Goal: Transaction & Acquisition: Download file/media

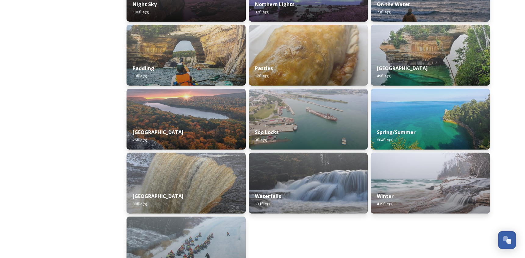
scroll to position [675, 0]
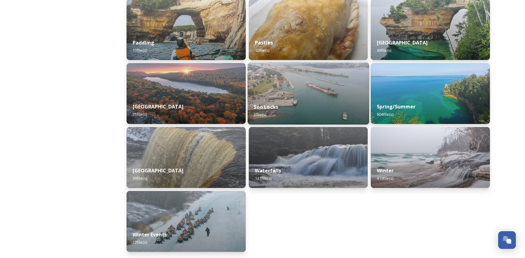
click at [281, 92] on img at bounding box center [308, 94] width 121 height 62
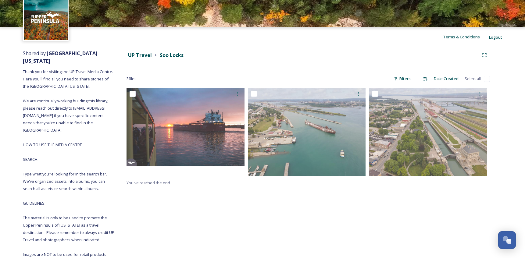
scroll to position [29, 0]
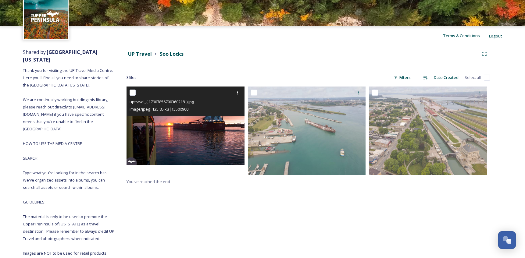
click at [210, 126] on img at bounding box center [186, 126] width 118 height 79
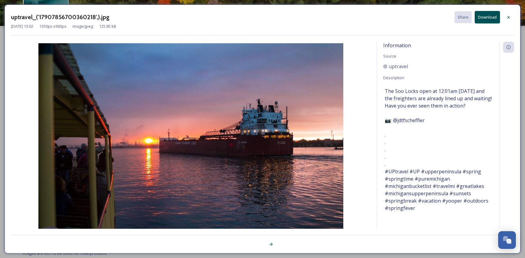
drag, startPoint x: 512, startPoint y: 17, endPoint x: 502, endPoint y: 23, distance: 12.0
click at [512, 17] on div at bounding box center [508, 17] width 11 height 11
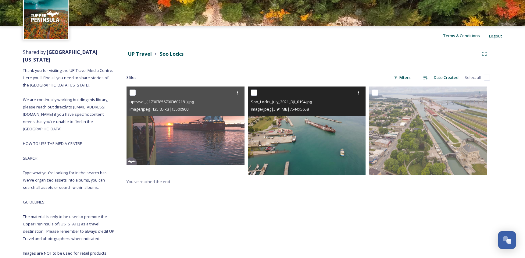
click at [303, 124] on img at bounding box center [307, 131] width 118 height 88
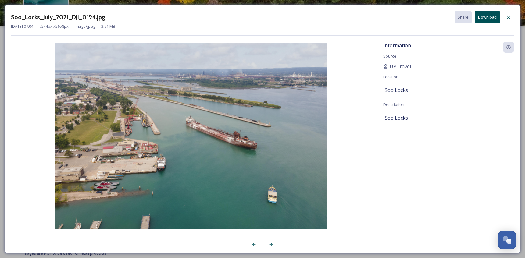
click at [511, 15] on icon at bounding box center [508, 17] width 5 height 5
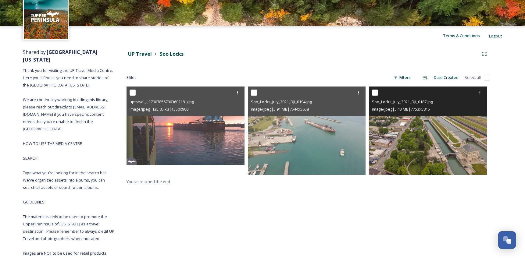
click at [428, 126] on img at bounding box center [428, 131] width 118 height 88
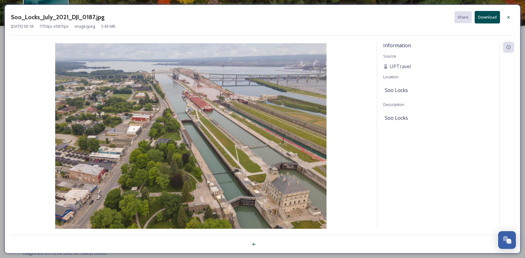
click at [508, 16] on icon at bounding box center [508, 17] width 5 height 5
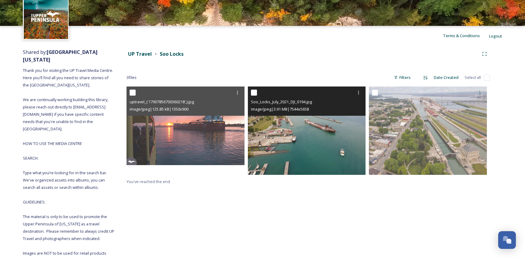
click at [340, 128] on img at bounding box center [307, 131] width 118 height 88
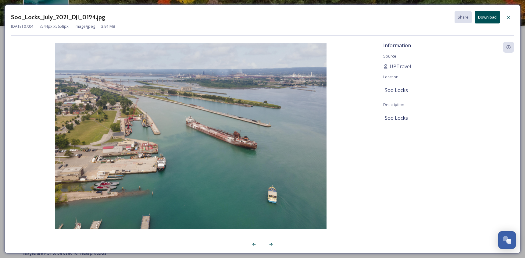
click at [488, 17] on button "Download" at bounding box center [487, 17] width 25 height 13
drag, startPoint x: 498, startPoint y: 137, endPoint x: 505, endPoint y: 89, distance: 48.4
click at [498, 137] on div "Information Source UPTravel Location Soo Locks Description Soo Locks" at bounding box center [438, 143] width 123 height 203
click at [508, 17] on icon at bounding box center [508, 17] width 5 height 5
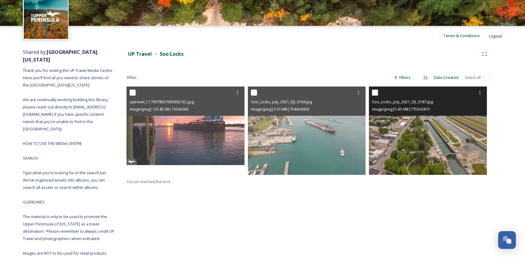
click at [450, 125] on img at bounding box center [428, 131] width 118 height 88
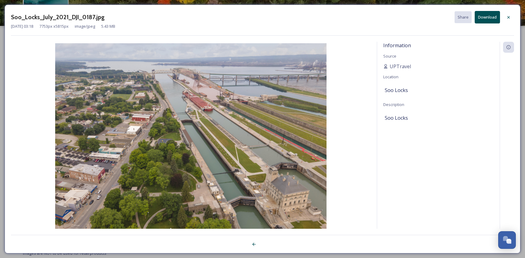
click at [492, 19] on button "Download" at bounding box center [487, 17] width 25 height 13
click at [516, 121] on div "Soo_Locks_July_2021_DJI_0187.jpg Share Download [DATE] 03:18 7753 px x 5815 px …" at bounding box center [263, 129] width 516 height 249
click at [510, 18] on icon at bounding box center [508, 17] width 5 height 5
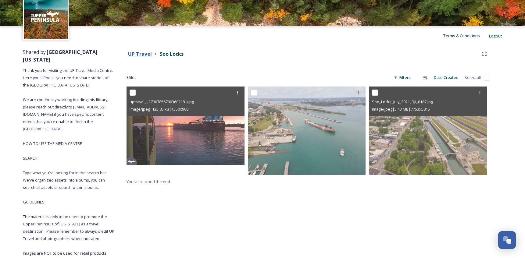
drag, startPoint x: 133, startPoint y: 49, endPoint x: 135, endPoint y: 54, distance: 5.9
click at [132, 49] on div "UP Travel Soo Locks" at bounding box center [309, 54] width 364 height 11
click at [136, 55] on strong "UP Travel" at bounding box center [140, 54] width 24 height 7
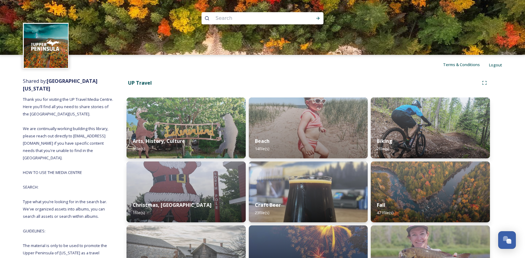
click at [237, 20] on input at bounding box center [255, 18] width 84 height 13
type input "[GEOGRAPHIC_DATA]"
click at [316, 19] on icon at bounding box center [318, 18] width 5 height 5
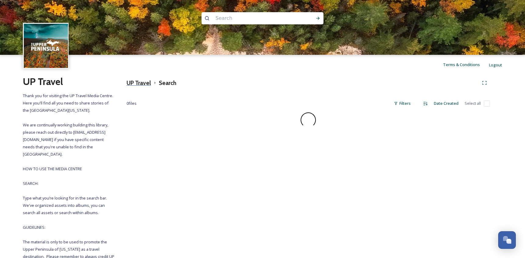
click at [139, 86] on h3 "UP Travel" at bounding box center [139, 83] width 24 height 9
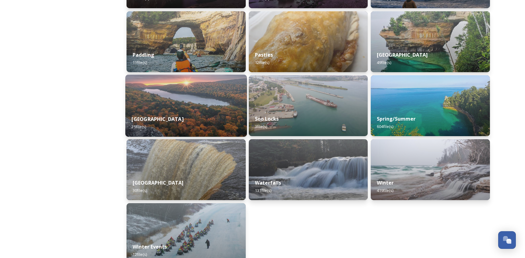
scroll to position [664, 0]
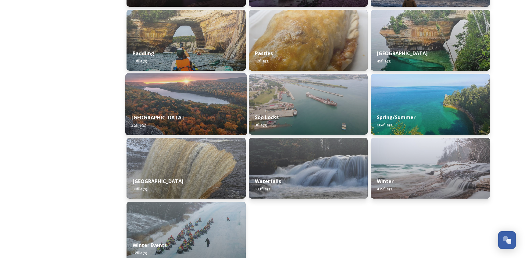
click at [194, 100] on img at bounding box center [185, 104] width 121 height 62
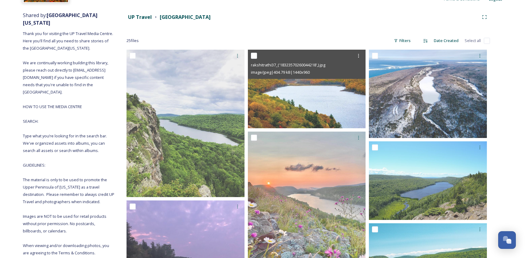
scroll to position [67, 0]
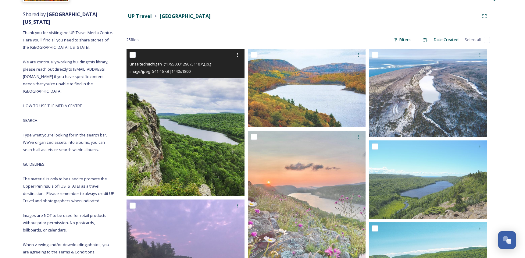
click at [211, 117] on img at bounding box center [186, 123] width 118 height 148
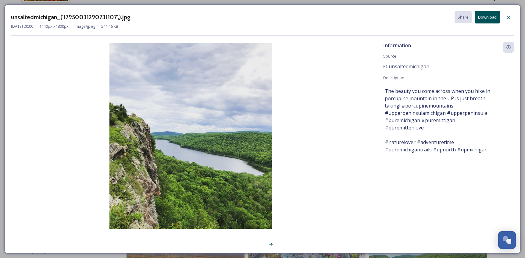
click at [510, 16] on icon at bounding box center [508, 17] width 5 height 5
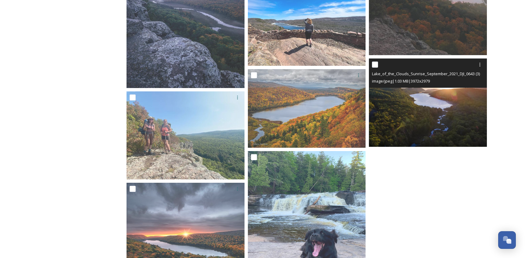
scroll to position [758, 0]
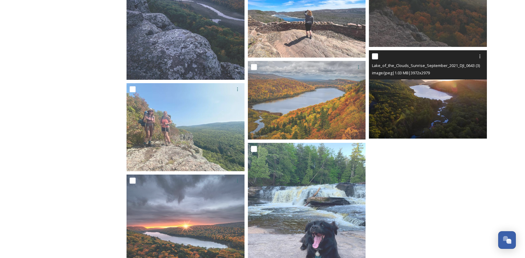
click at [424, 110] on img at bounding box center [428, 94] width 118 height 88
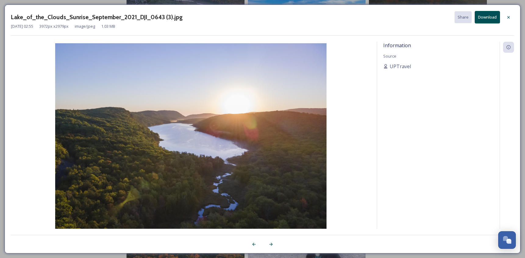
click at [486, 17] on button "Download" at bounding box center [487, 17] width 25 height 13
click at [508, 20] on div at bounding box center [508, 17] width 11 height 11
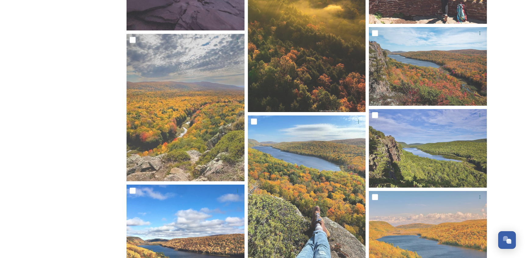
scroll to position [383, 0]
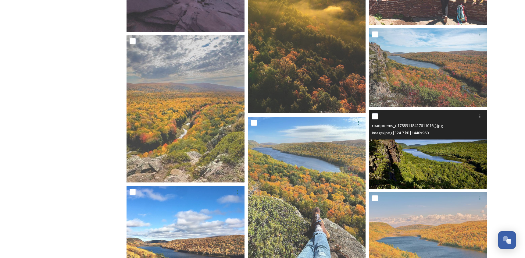
click at [435, 149] on img at bounding box center [428, 149] width 118 height 79
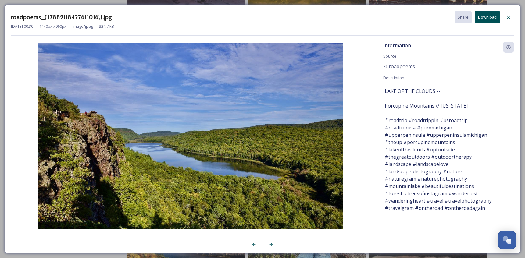
click at [490, 20] on button "Download" at bounding box center [487, 17] width 25 height 13
click at [511, 16] on icon at bounding box center [508, 17] width 5 height 5
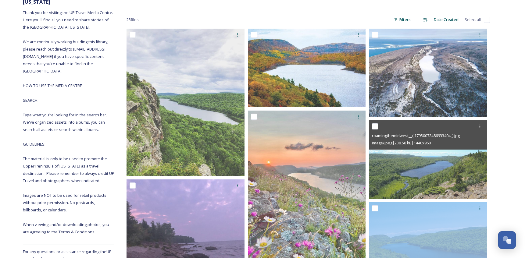
scroll to position [86, 0]
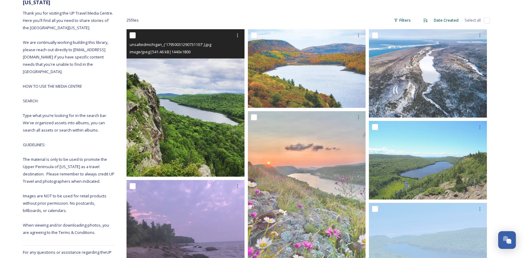
click at [208, 95] on img at bounding box center [186, 103] width 118 height 148
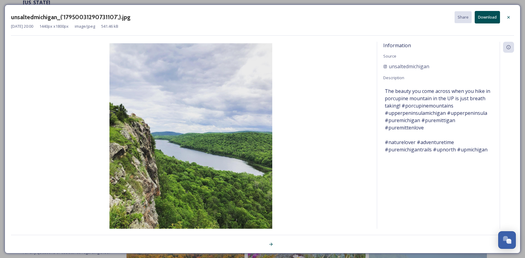
click at [487, 20] on button "Download" at bounding box center [487, 17] width 25 height 13
click at [511, 17] on div at bounding box center [508, 17] width 11 height 11
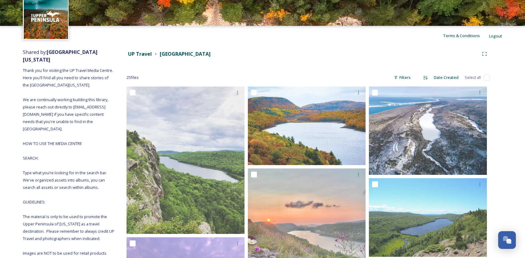
scroll to position [0, 0]
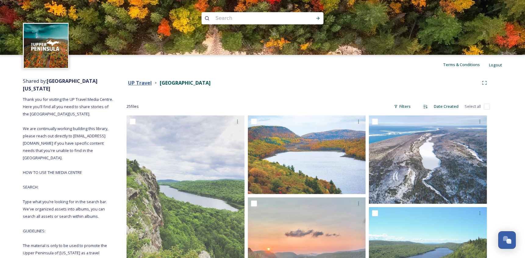
click at [145, 82] on strong "UP Travel" at bounding box center [140, 83] width 24 height 7
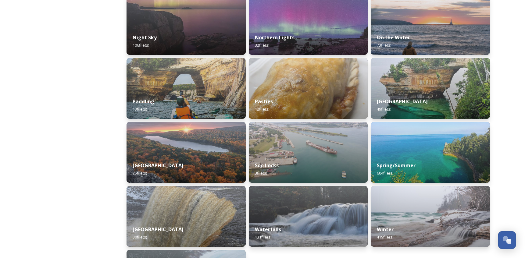
scroll to position [675, 0]
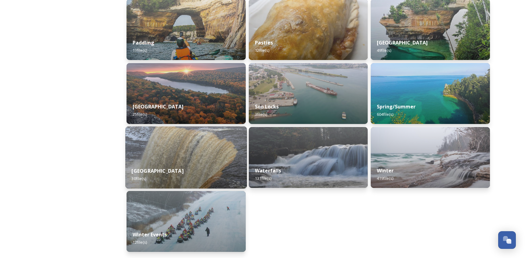
click at [195, 155] on img at bounding box center [185, 158] width 121 height 62
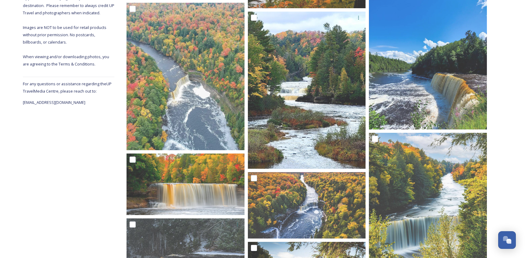
scroll to position [256, 0]
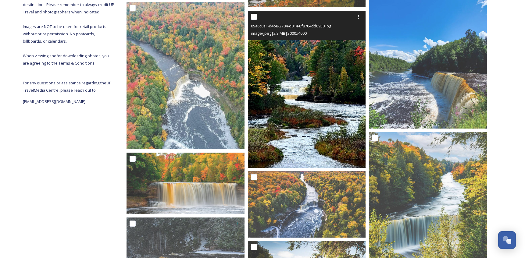
click at [322, 100] on img at bounding box center [307, 89] width 118 height 157
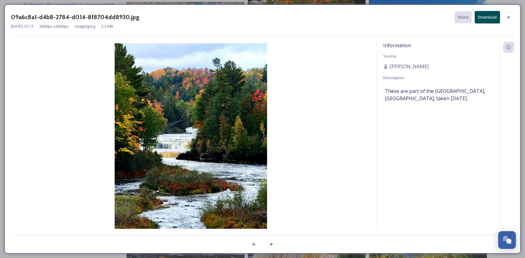
click at [514, 16] on div "09a6c8a1-d4b8-2784-d014-8f8704dd8930.jpg Share Download [DATE] 12:17 3000 px x …" at bounding box center [263, 129] width 516 height 249
click at [508, 15] on icon at bounding box center [508, 17] width 5 height 5
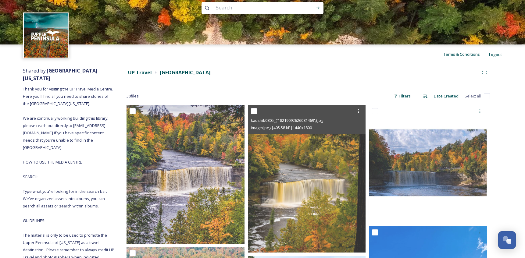
scroll to position [0, 0]
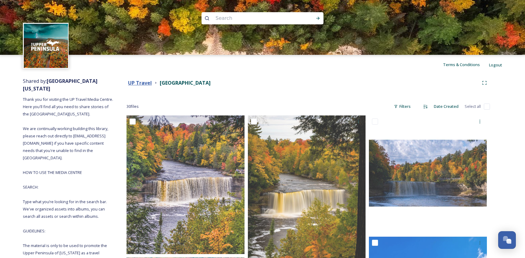
click at [144, 81] on strong "UP Travel" at bounding box center [140, 83] width 24 height 7
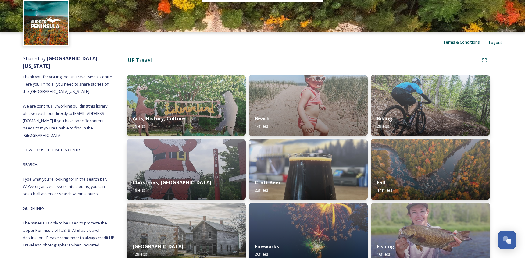
scroll to position [24, 0]
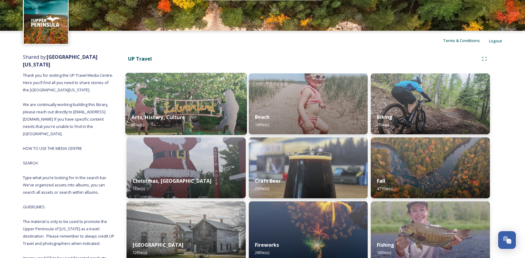
click at [205, 107] on img at bounding box center [185, 104] width 121 height 62
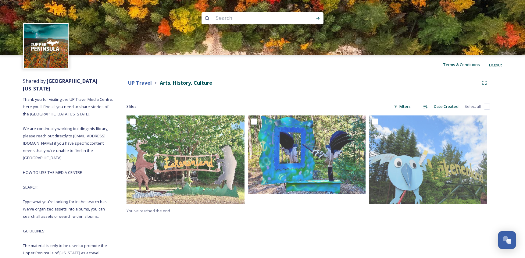
click at [148, 81] on strong "UP Travel" at bounding box center [140, 83] width 24 height 7
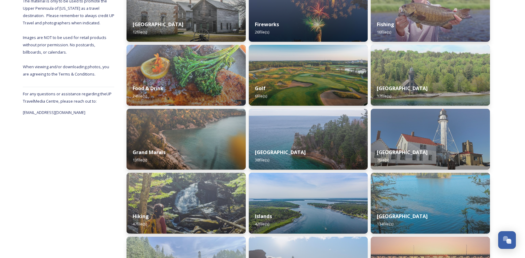
scroll to position [246, 0]
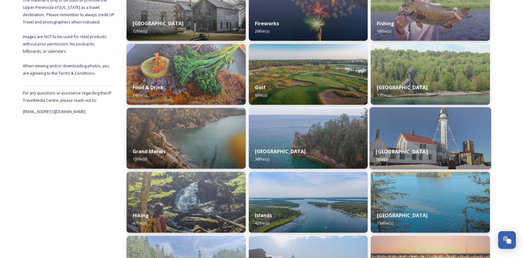
click at [387, 136] on img at bounding box center [430, 138] width 121 height 62
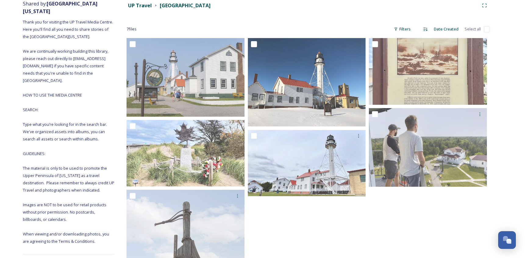
scroll to position [73, 0]
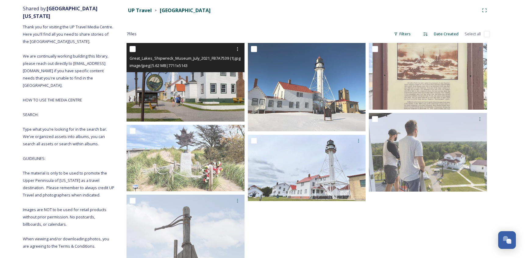
click at [187, 93] on img at bounding box center [186, 82] width 118 height 79
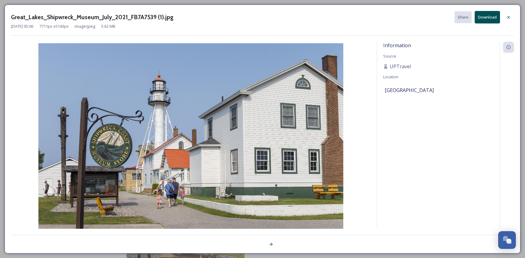
click at [486, 21] on button "Download" at bounding box center [487, 17] width 25 height 13
click at [509, 18] on icon at bounding box center [508, 17] width 5 height 5
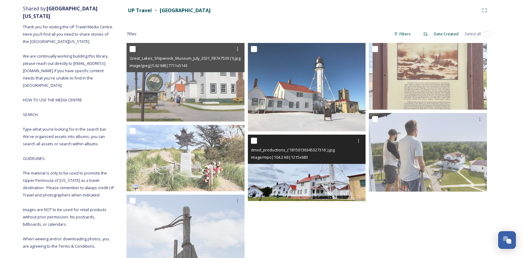
click at [314, 174] on img at bounding box center [307, 168] width 118 height 66
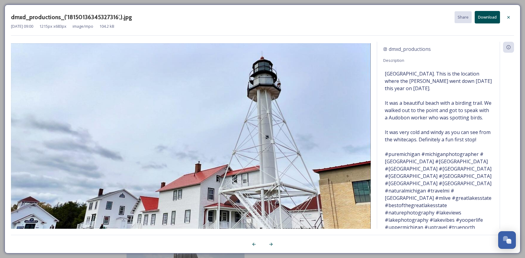
scroll to position [21, 0]
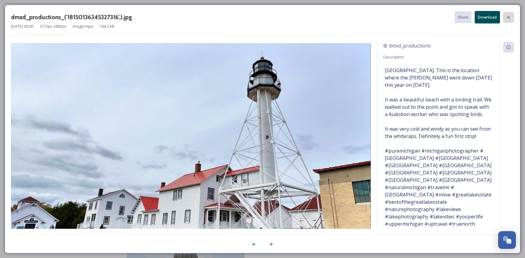
click at [510, 18] on icon at bounding box center [508, 17] width 5 height 5
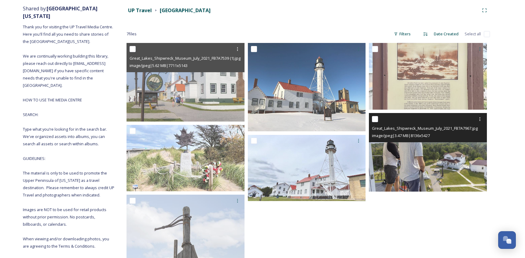
click at [444, 164] on img at bounding box center [428, 152] width 118 height 79
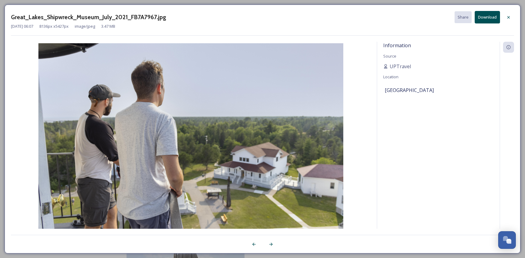
click at [490, 22] on button "Download" at bounding box center [487, 17] width 25 height 13
drag, startPoint x: 432, startPoint y: 151, endPoint x: 490, endPoint y: 61, distance: 107.1
click at [432, 151] on div "Information Source UPTravel Location [GEOGRAPHIC_DATA]" at bounding box center [438, 143] width 123 height 203
click at [512, 15] on div at bounding box center [508, 17] width 11 height 11
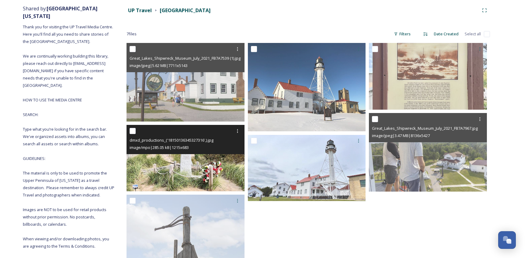
click at [182, 155] on img at bounding box center [186, 158] width 118 height 66
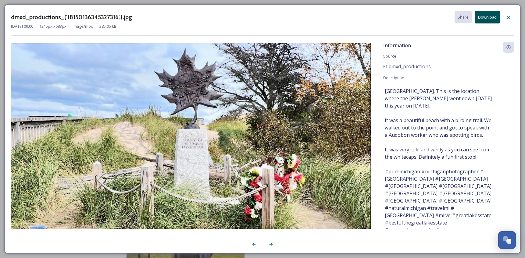
drag, startPoint x: 512, startPoint y: 17, endPoint x: 505, endPoint y: 21, distance: 8.1
click at [512, 17] on div at bounding box center [508, 17] width 11 height 11
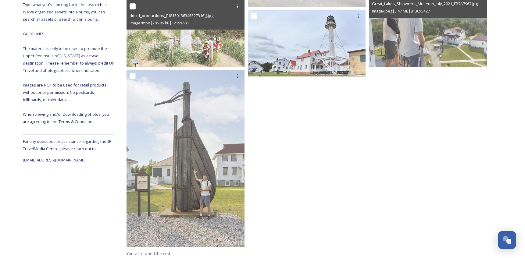
scroll to position [200, 0]
